Goal: Transaction & Acquisition: Purchase product/service

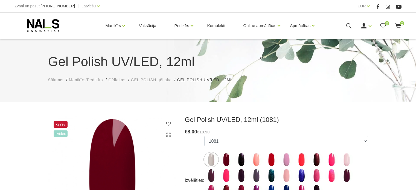
select select "5894"
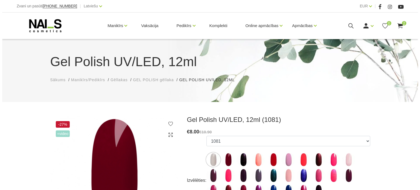
scroll to position [82, 0]
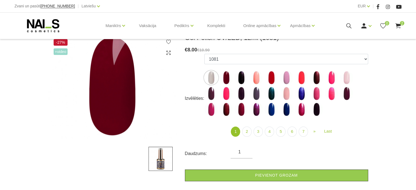
click at [397, 26] on icon at bounding box center [398, 25] width 7 height 7
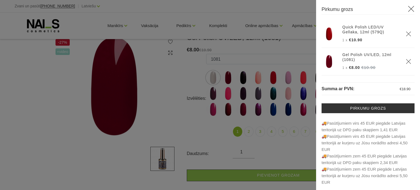
click at [332, 30] on img at bounding box center [329, 34] width 14 height 14
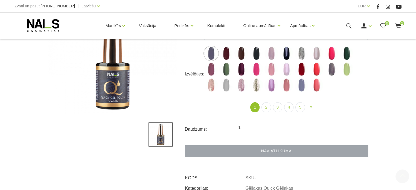
scroll to position [109, 0]
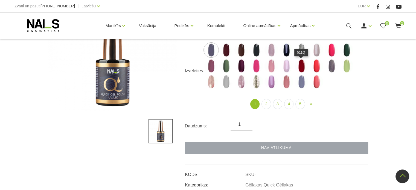
click at [302, 69] on img at bounding box center [302, 66] width 14 height 14
select select "4344"
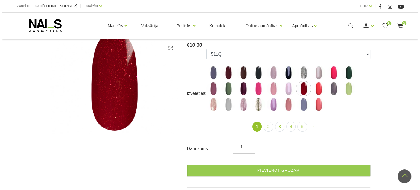
scroll to position [55, 0]
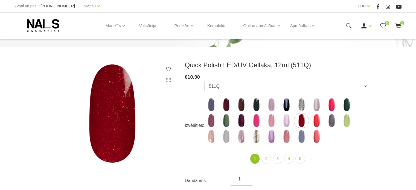
click at [397, 24] on use at bounding box center [397, 25] width 5 height 5
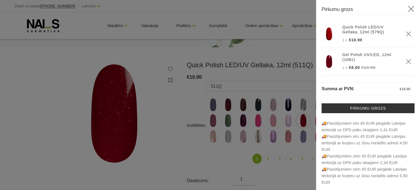
click at [284, 45] on div at bounding box center [210, 95] width 420 height 190
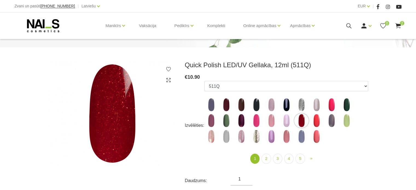
click at [397, 26] on use at bounding box center [397, 25] width 5 height 5
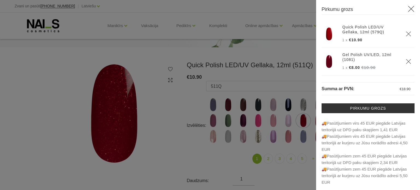
scroll to position [1, 0]
click at [242, 5] on div at bounding box center [210, 95] width 420 height 190
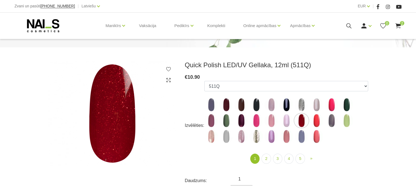
click at [400, 23] on icon at bounding box center [398, 25] width 7 height 7
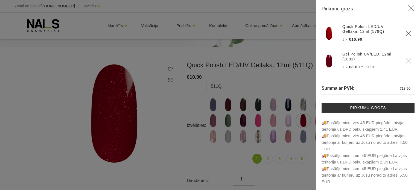
click at [326, 60] on img at bounding box center [329, 61] width 14 height 14
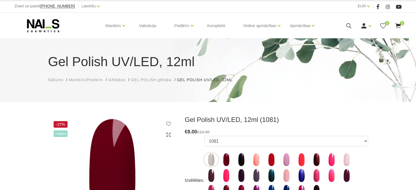
select select "5894"
